Goal: Information Seeking & Learning: Find specific fact

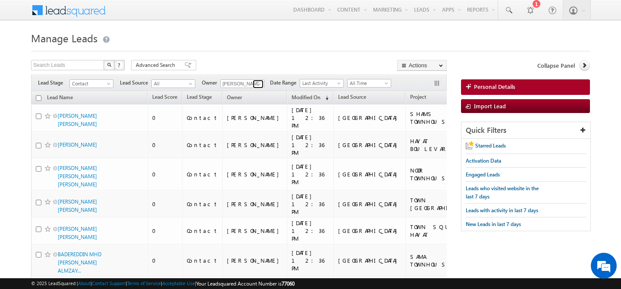
click at [258, 84] on span at bounding box center [259, 84] width 7 height 7
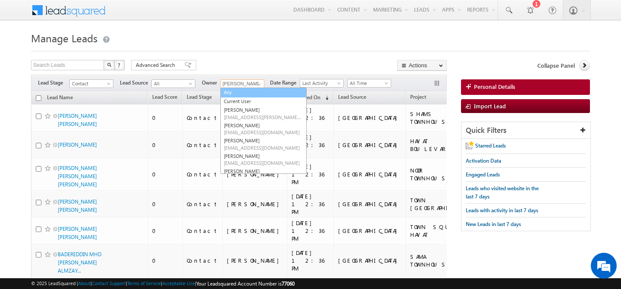
click at [236, 96] on link "Any" at bounding box center [263, 93] width 86 height 10
type input "Any"
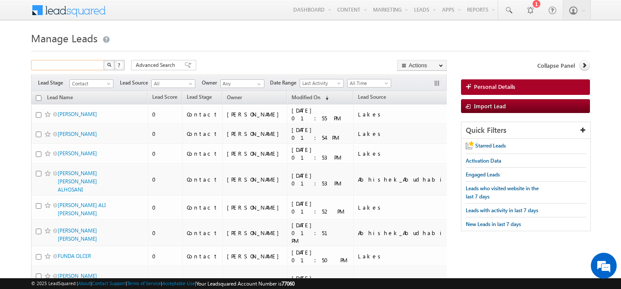
click at [61, 65] on input "text" at bounding box center [68, 65] width 74 height 10
type input "0"
type input "552750005"
click at [104, 60] on button "button" at bounding box center [109, 65] width 11 height 10
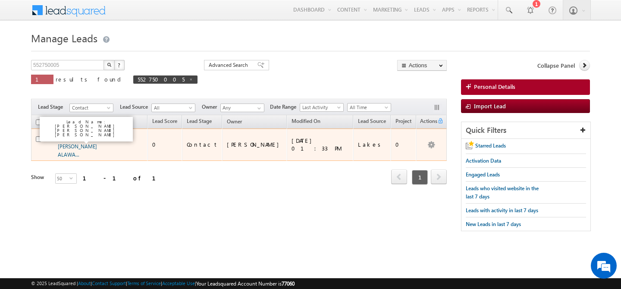
click at [62, 139] on link "REYADH ABDULLA MOHMMAD ABDULRAHMAN ALAWA..." at bounding box center [77, 146] width 39 height 23
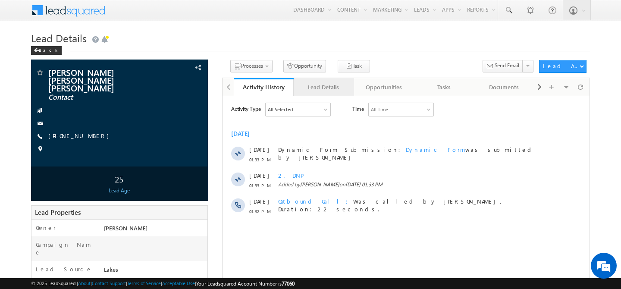
click at [321, 86] on div "Lead Details" at bounding box center [324, 87] width 46 height 10
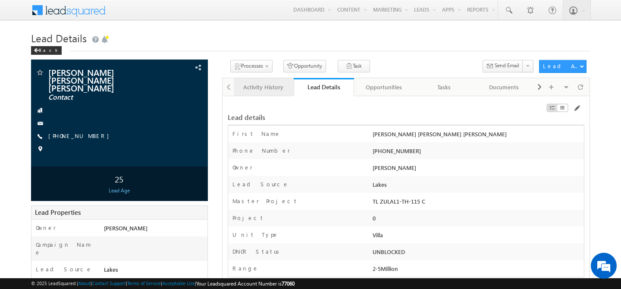
click at [266, 88] on div "Activity History" at bounding box center [264, 87] width 46 height 10
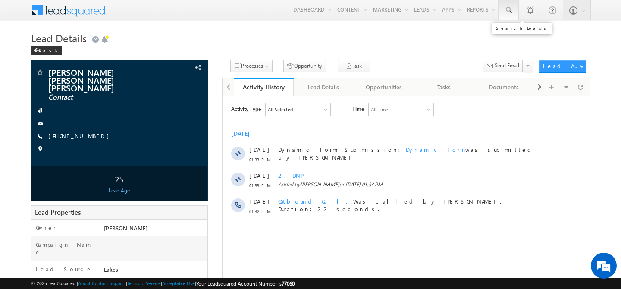
click at [510, 13] on span at bounding box center [508, 10] width 9 height 9
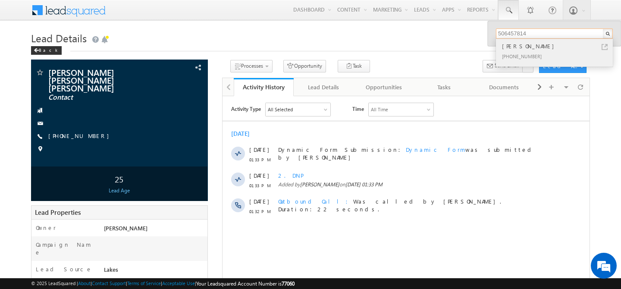
type input "506457814"
click at [546, 41] on div "DONALD CHRISTOPHER ALDERMAN" at bounding box center [559, 45] width 116 height 9
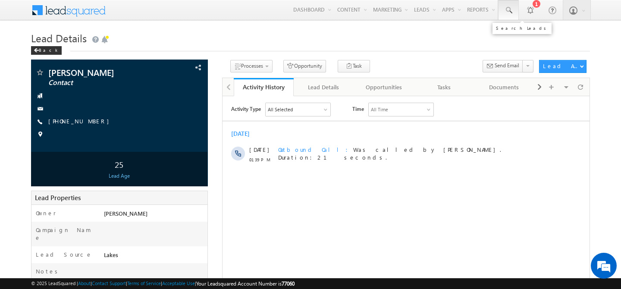
click at [510, 11] on span at bounding box center [508, 10] width 9 height 9
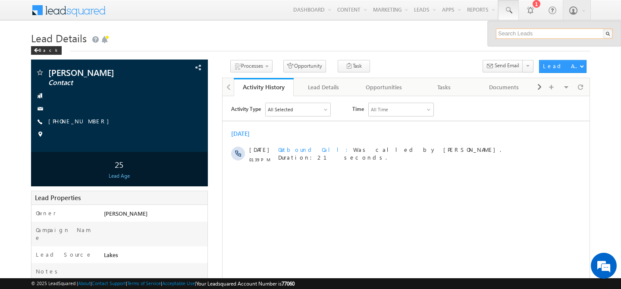
click at [528, 35] on input "text" at bounding box center [554, 33] width 117 height 10
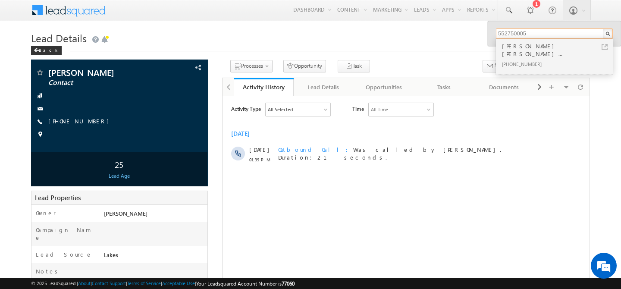
type input "552750005"
click at [570, 48] on div "REYADH ABDULLA MOHMMAD ABDU..." at bounding box center [559, 49] width 116 height 17
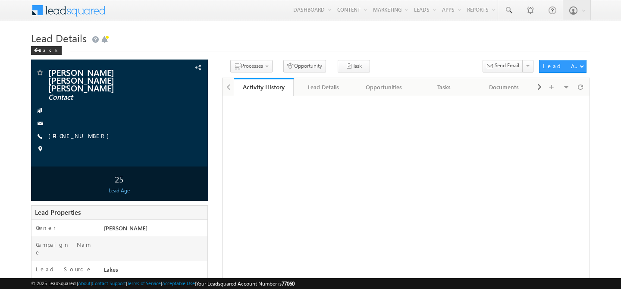
click at [570, 48] on div "Back" at bounding box center [310, 49] width 559 height 6
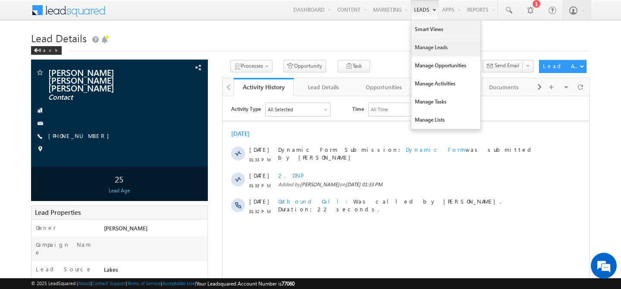
click at [425, 43] on link "Manage Leads" at bounding box center [446, 47] width 69 height 18
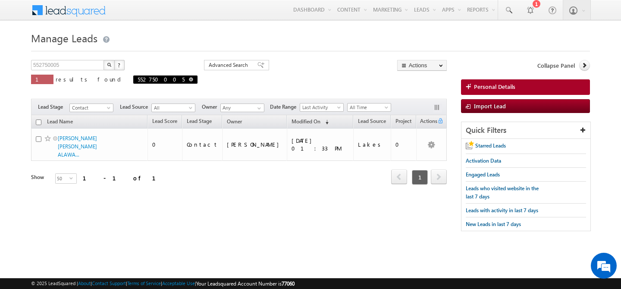
click at [189, 82] on link at bounding box center [191, 79] width 4 height 7
type input "Search Leads"
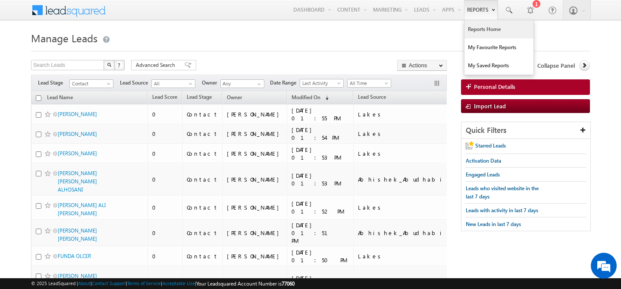
click at [472, 29] on link "Reports Home" at bounding box center [499, 29] width 69 height 18
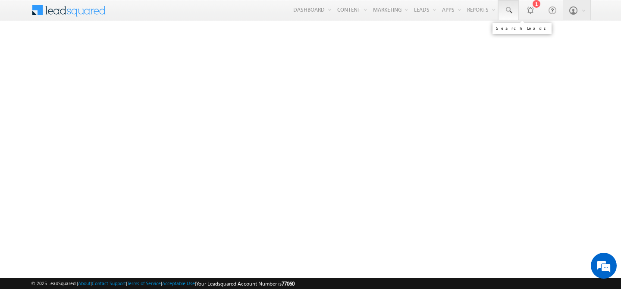
click at [506, 14] on span at bounding box center [508, 10] width 9 height 9
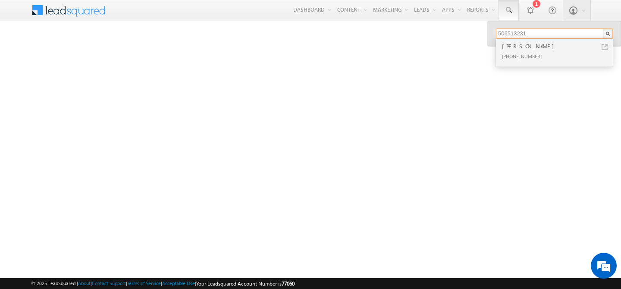
type input "506513231"
